Goal: Task Accomplishment & Management: Manage account settings

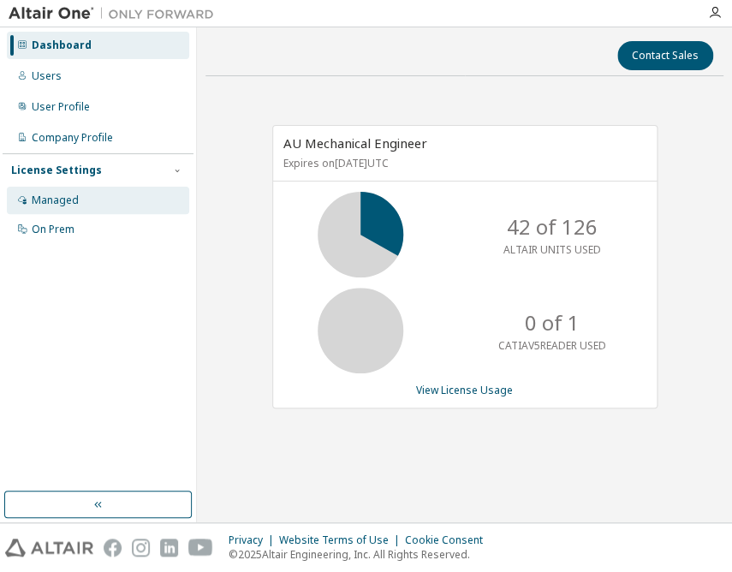
click at [59, 200] on div "Managed" at bounding box center [55, 200] width 47 height 14
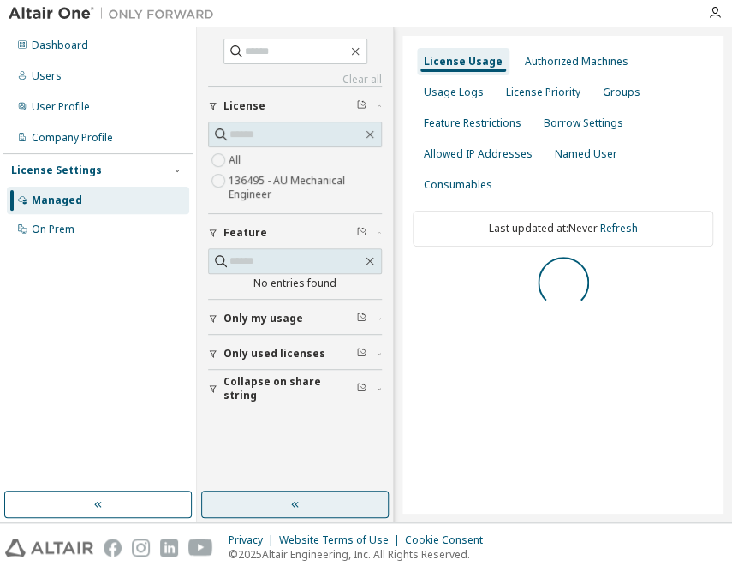
click at [302, 502] on button "button" at bounding box center [294, 503] width 187 height 27
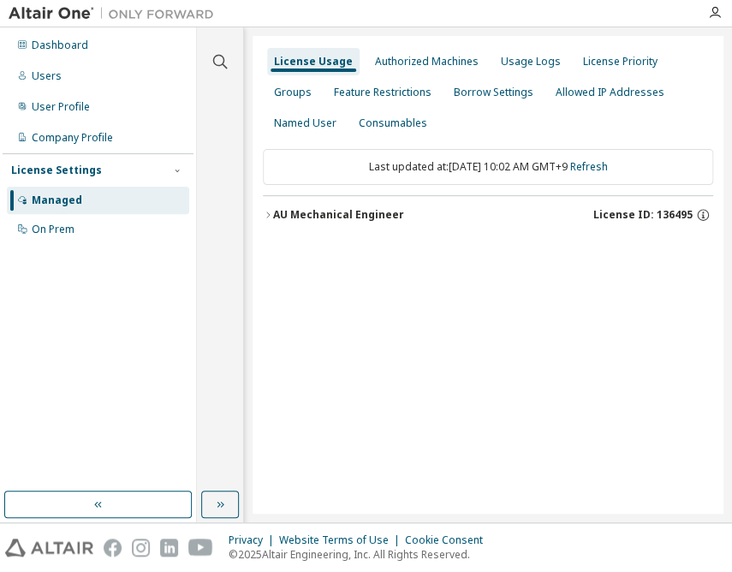
click at [346, 212] on div "AU Mechanical Engineer" at bounding box center [338, 215] width 131 height 14
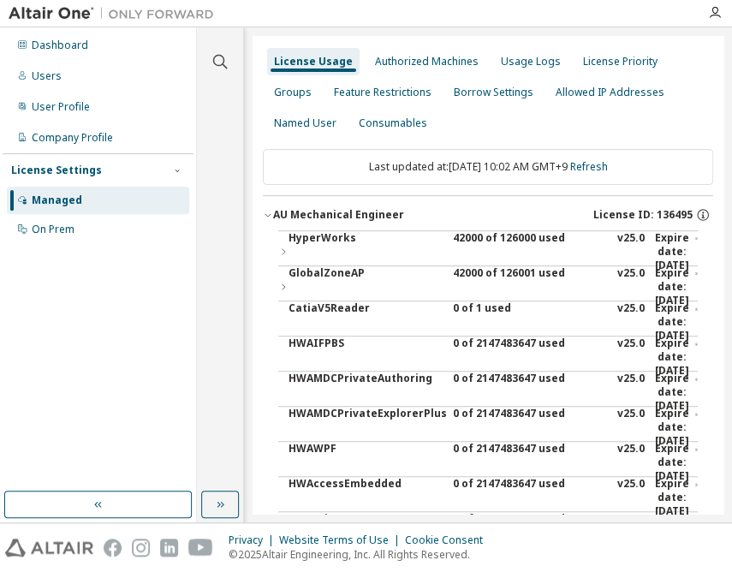
click at [459, 233] on div "42000 of 126000 used" at bounding box center [530, 251] width 154 height 41
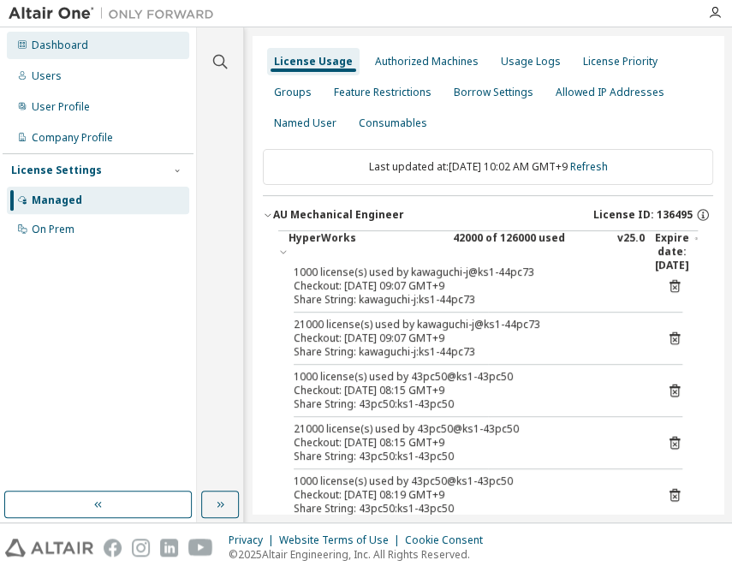
click at [84, 42] on div "Dashboard" at bounding box center [60, 46] width 56 height 14
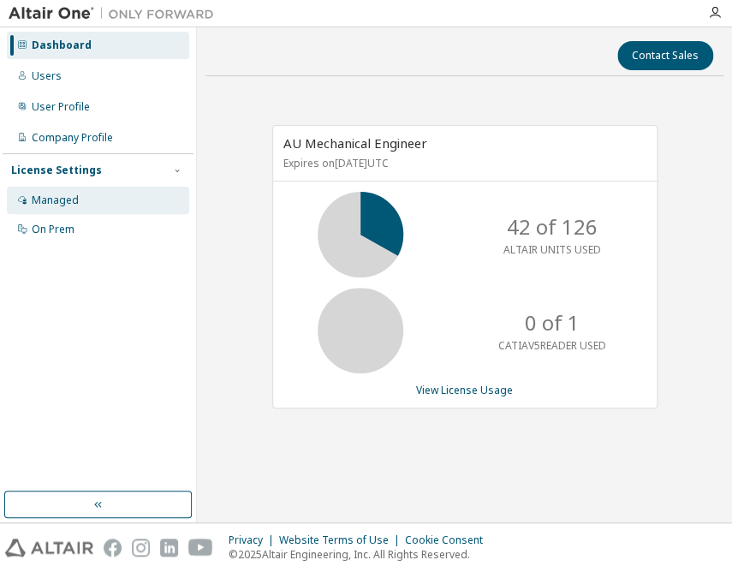
click at [93, 194] on div "Managed" at bounding box center [98, 200] width 182 height 27
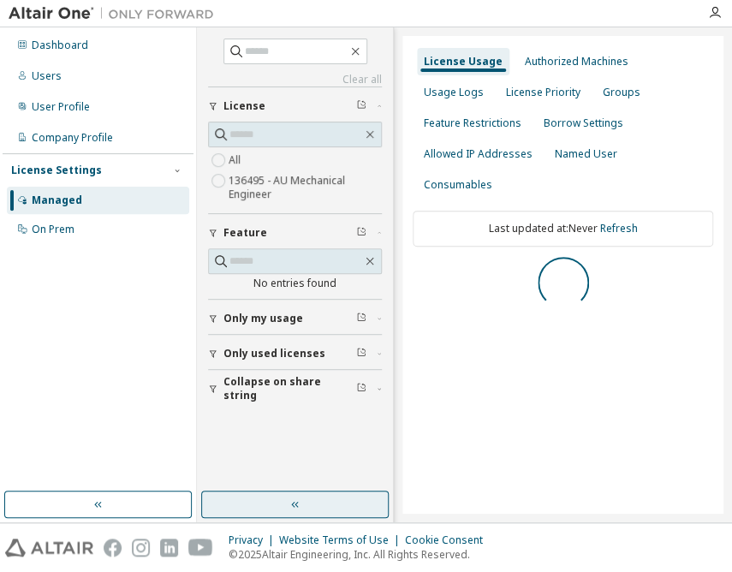
click at [301, 501] on button "button" at bounding box center [294, 503] width 187 height 27
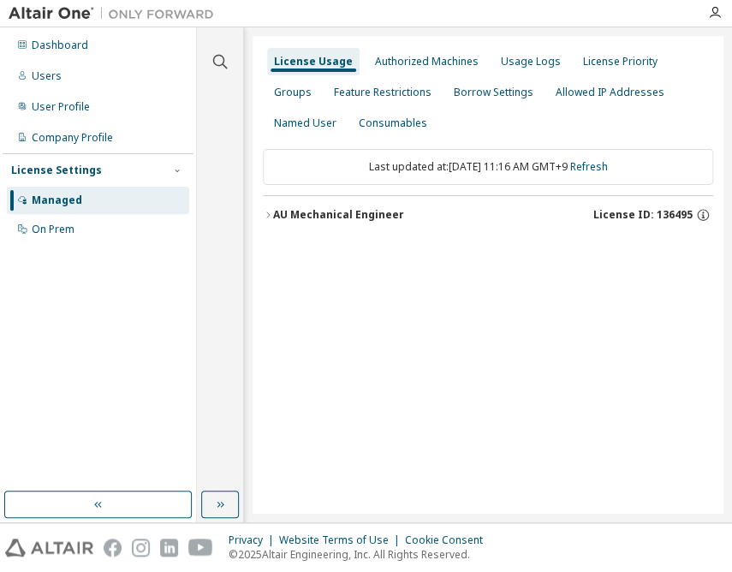
click at [379, 213] on div "AU Mechanical Engineer" at bounding box center [338, 215] width 131 height 14
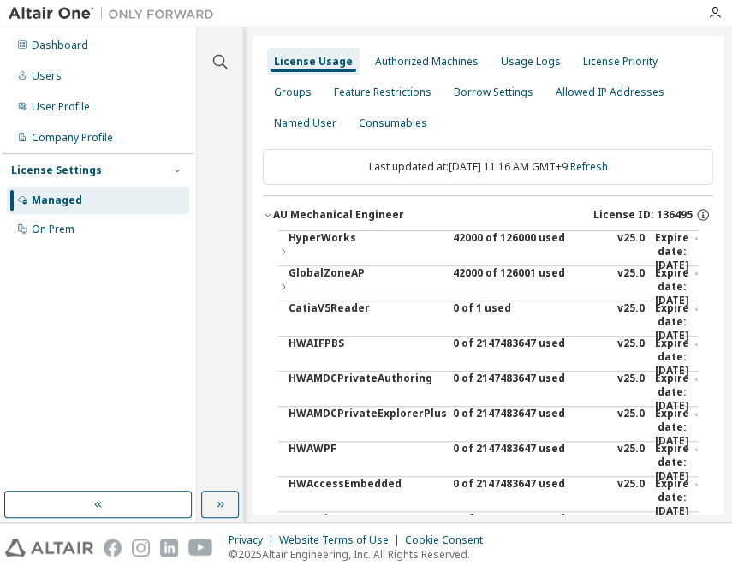
click at [460, 244] on div "42000 of 126000 used" at bounding box center [530, 251] width 154 height 41
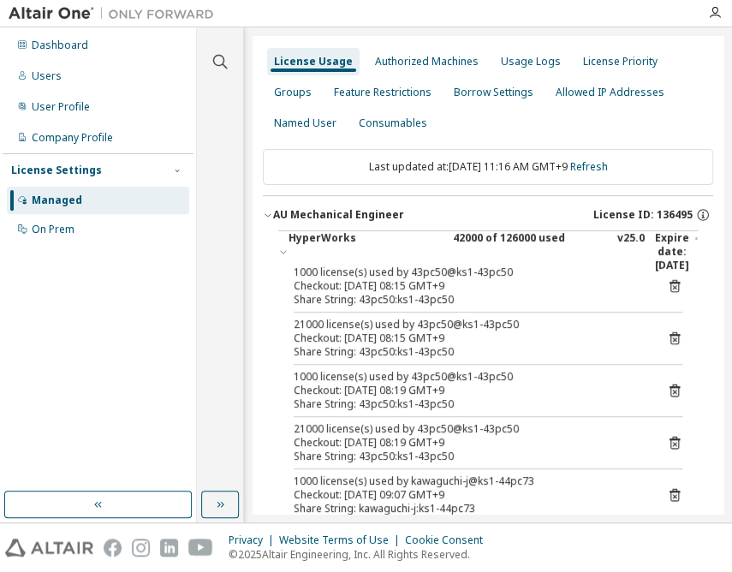
scroll to position [77, 0]
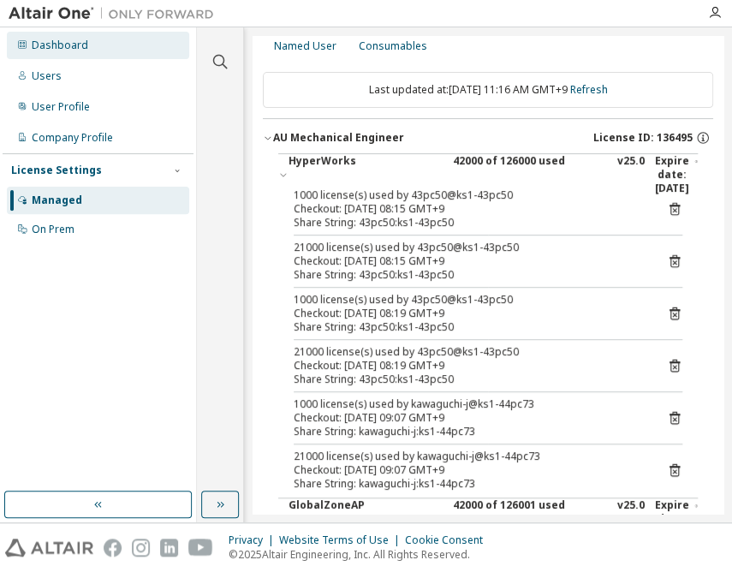
click at [43, 44] on div "Dashboard" at bounding box center [60, 46] width 56 height 14
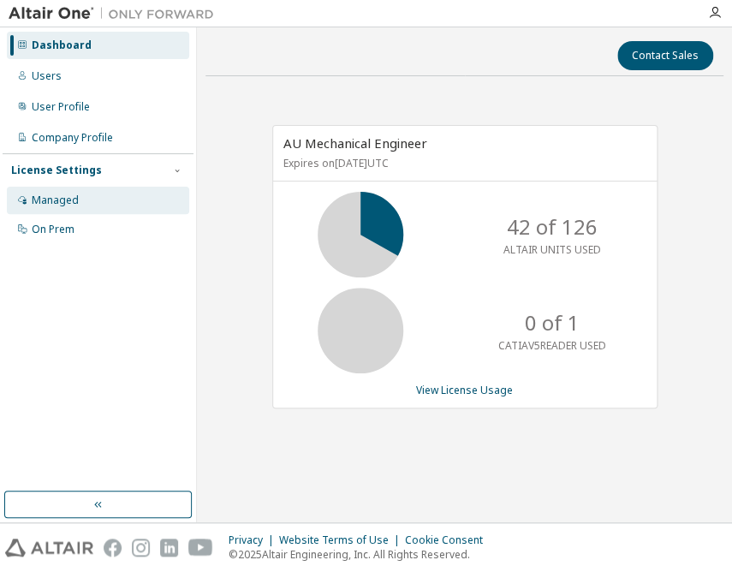
click at [62, 204] on div "Managed" at bounding box center [55, 200] width 47 height 14
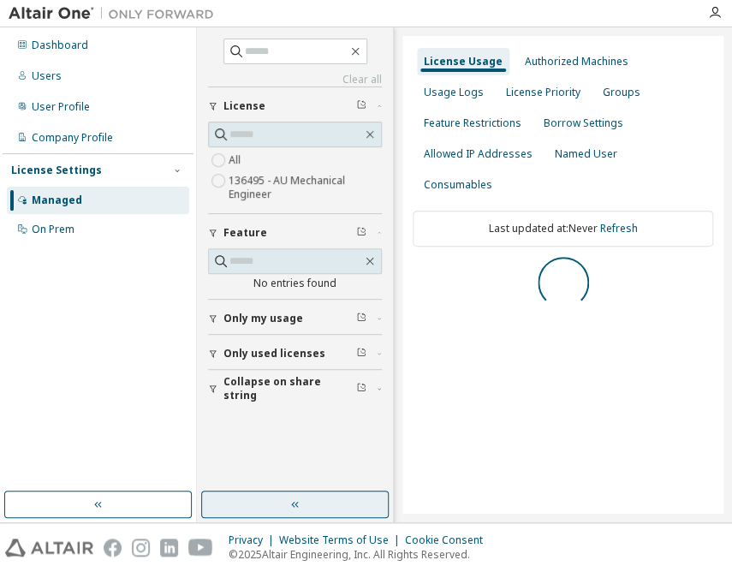
click at [287, 509] on button "button" at bounding box center [294, 503] width 187 height 27
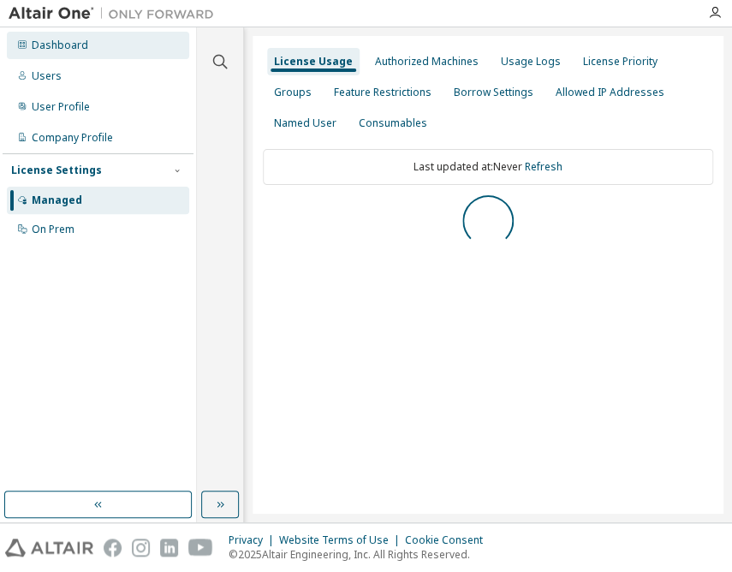
click at [86, 42] on div "Dashboard" at bounding box center [98, 45] width 182 height 27
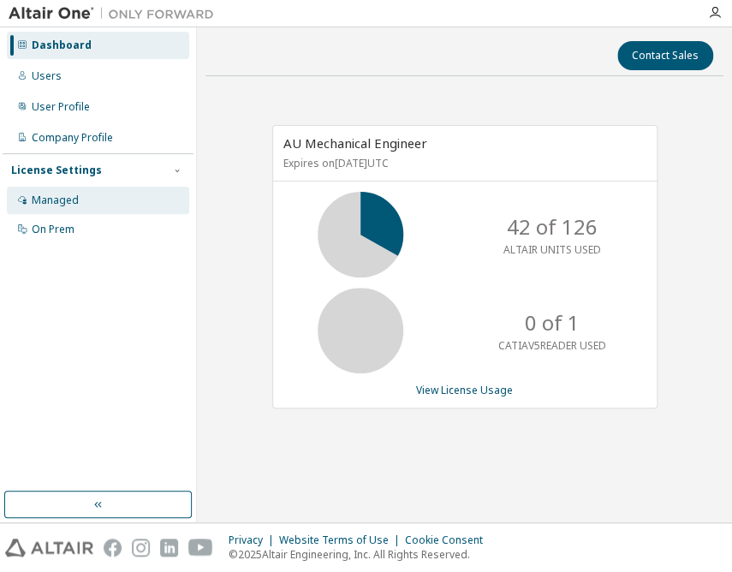
click at [34, 208] on div "Managed" at bounding box center [98, 200] width 182 height 27
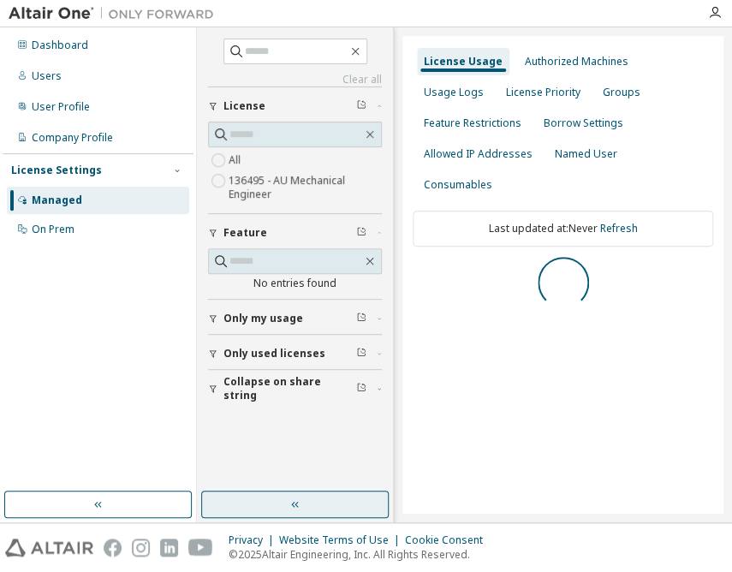
click at [313, 499] on button "button" at bounding box center [294, 503] width 187 height 27
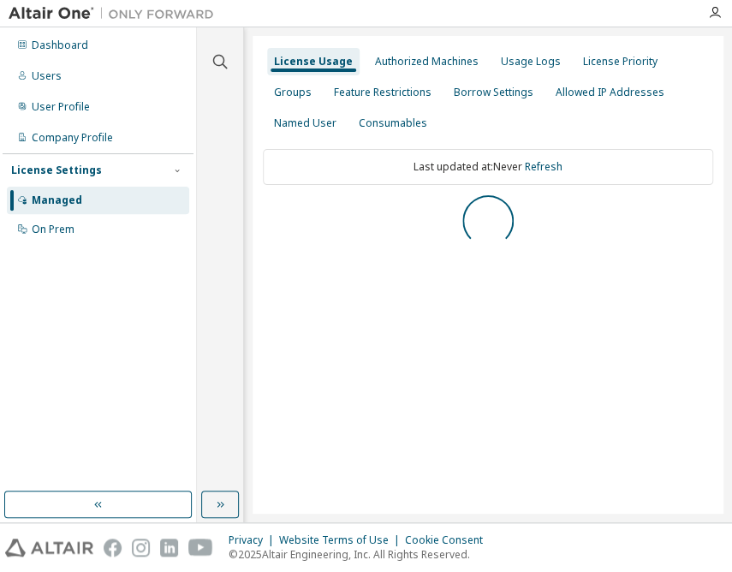
click at [49, 168] on div "License Settings" at bounding box center [56, 170] width 91 height 14
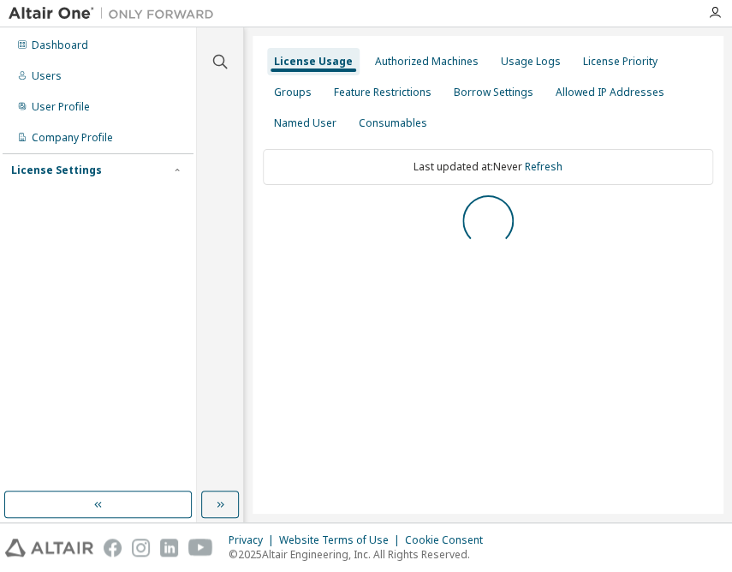
click at [49, 171] on div "License Settings" at bounding box center [56, 170] width 91 height 14
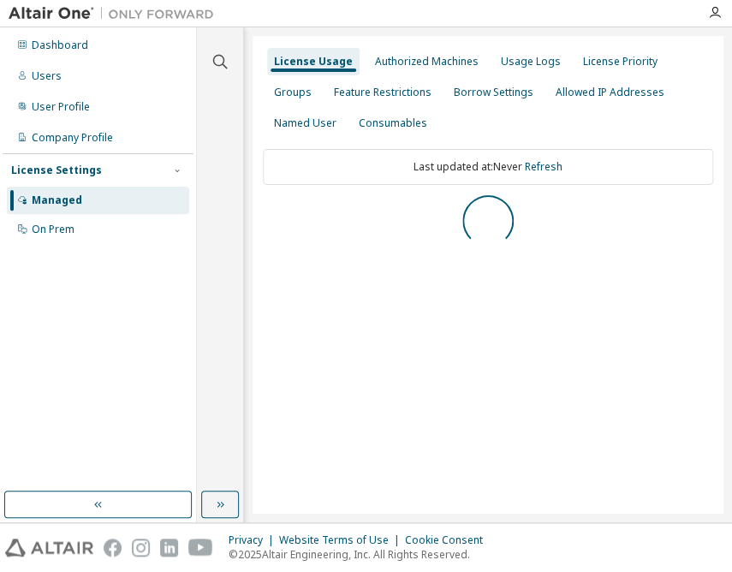
click at [35, 199] on div "Managed" at bounding box center [57, 200] width 50 height 14
click at [36, 199] on div "Managed" at bounding box center [57, 200] width 50 height 14
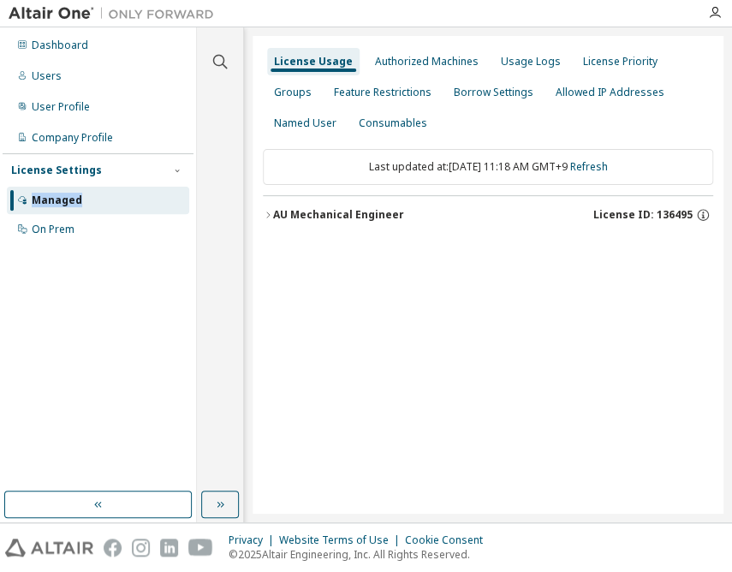
click at [389, 205] on button "AU Mechanical Engineer License ID: 136495" at bounding box center [488, 215] width 450 height 38
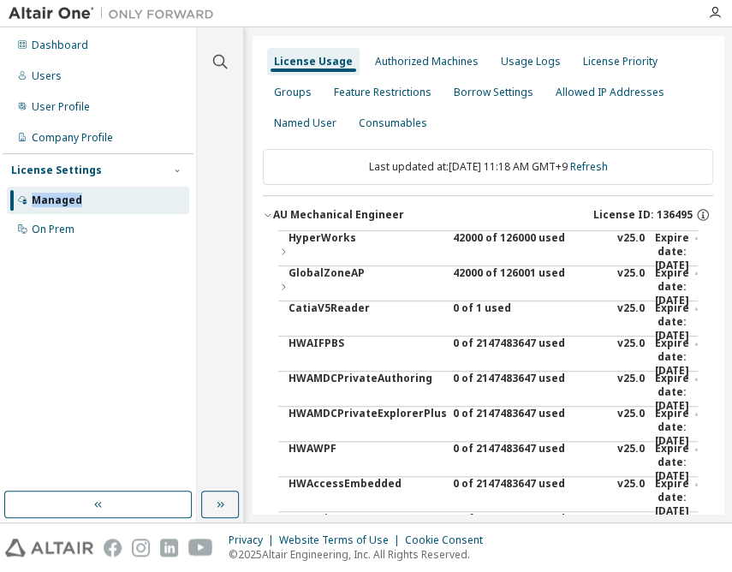
click at [369, 213] on div "AU Mechanical Engineer" at bounding box center [338, 215] width 131 height 14
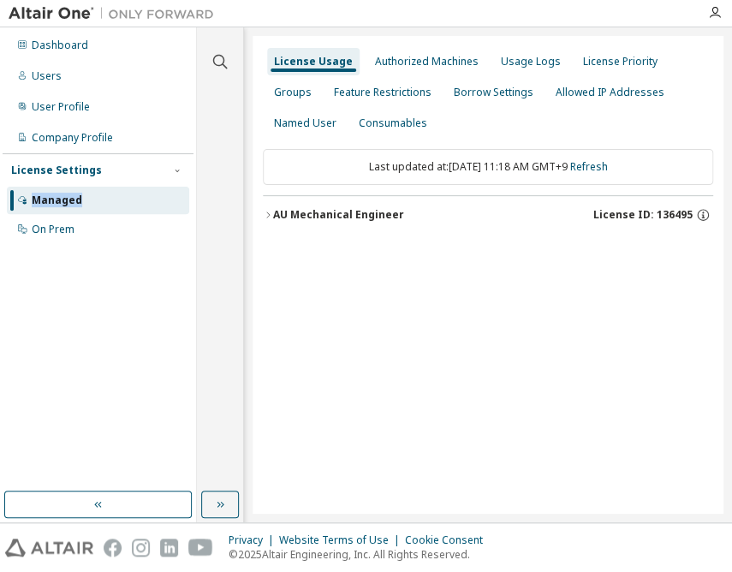
click at [359, 220] on div "AU Mechanical Engineer" at bounding box center [338, 215] width 131 height 14
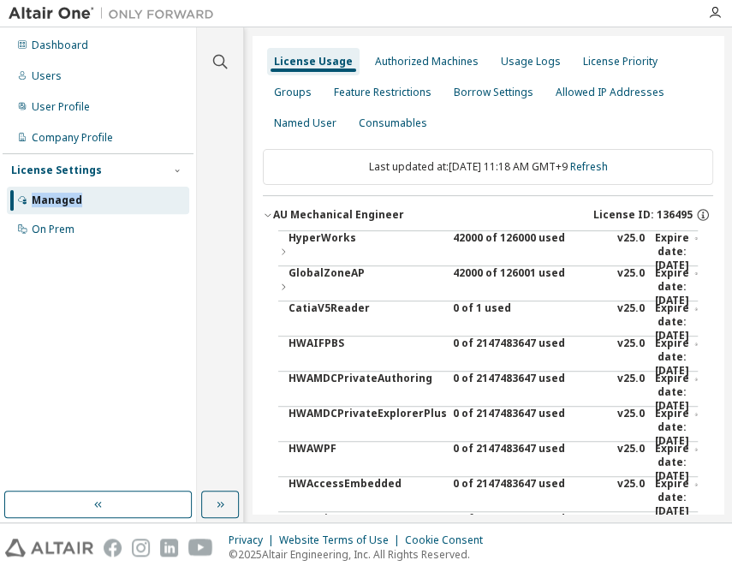
click at [484, 242] on div "42000 of 126000 used" at bounding box center [530, 251] width 154 height 41
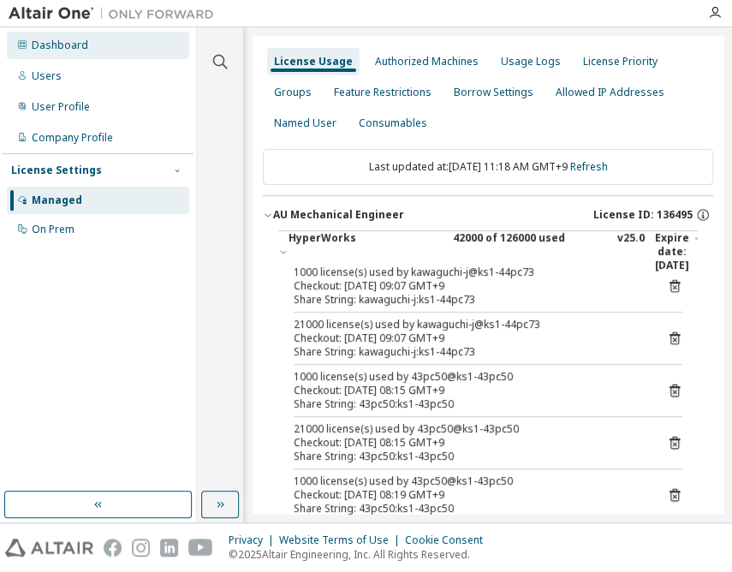
click at [74, 41] on div "Dashboard" at bounding box center [60, 46] width 56 height 14
